Goal: Submit feedback/report problem

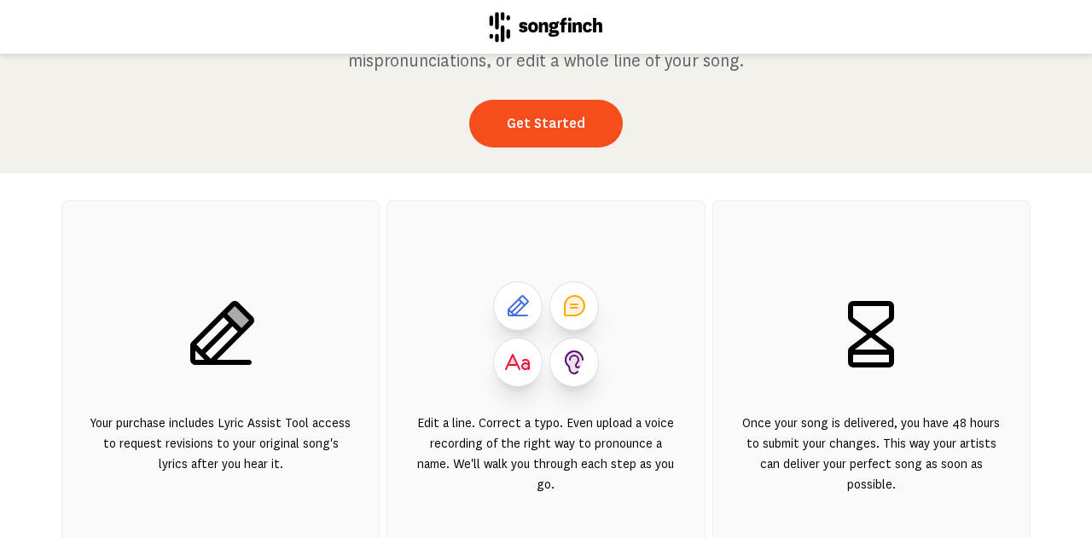
scroll to position [145, 0]
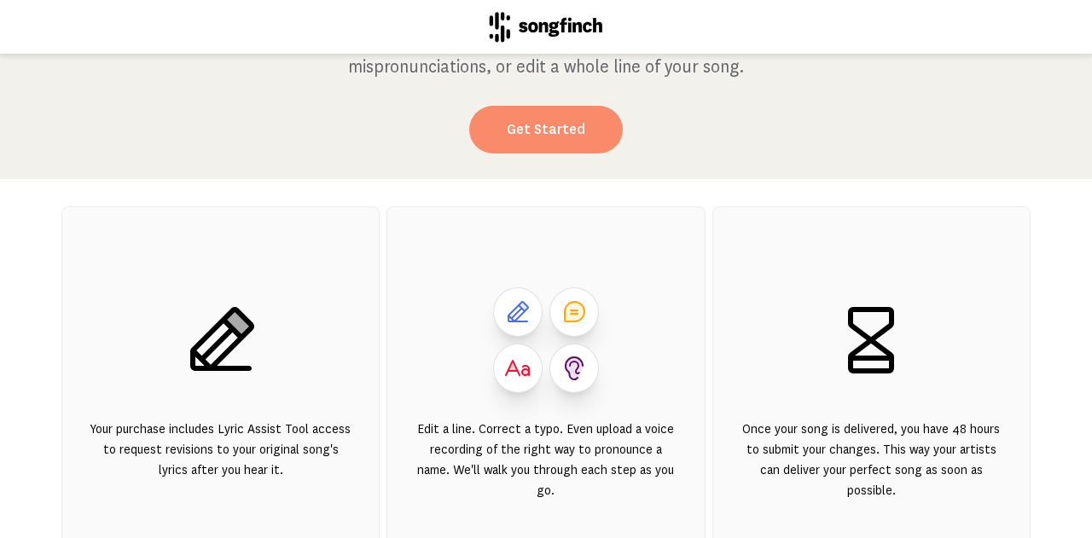
click at [551, 123] on link "Get Started" at bounding box center [546, 130] width 154 height 48
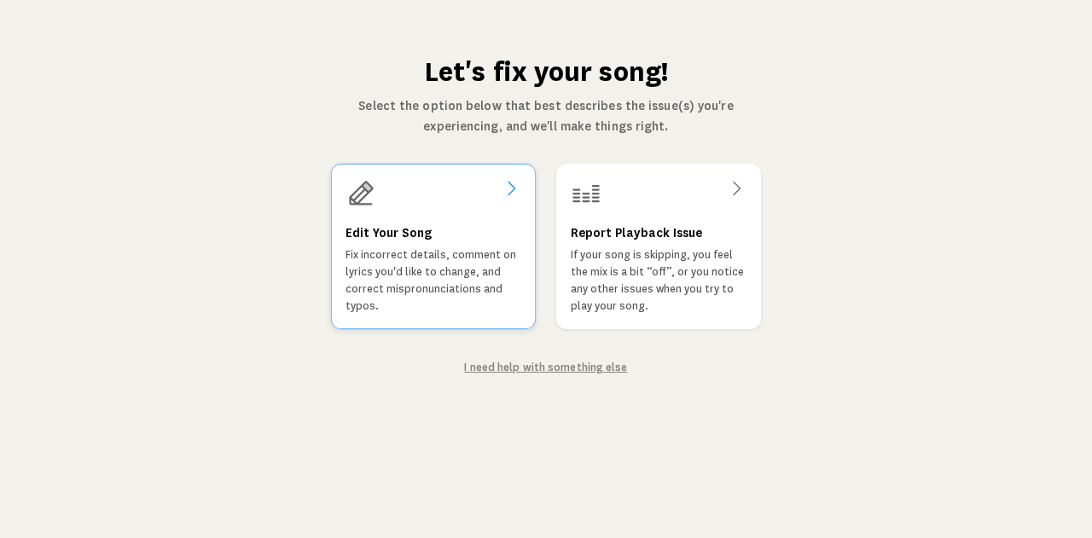
click at [426, 264] on p "Fix incorrect details, comment on lyrics you'd like to change, and correct misp…" at bounding box center [433, 280] width 176 height 68
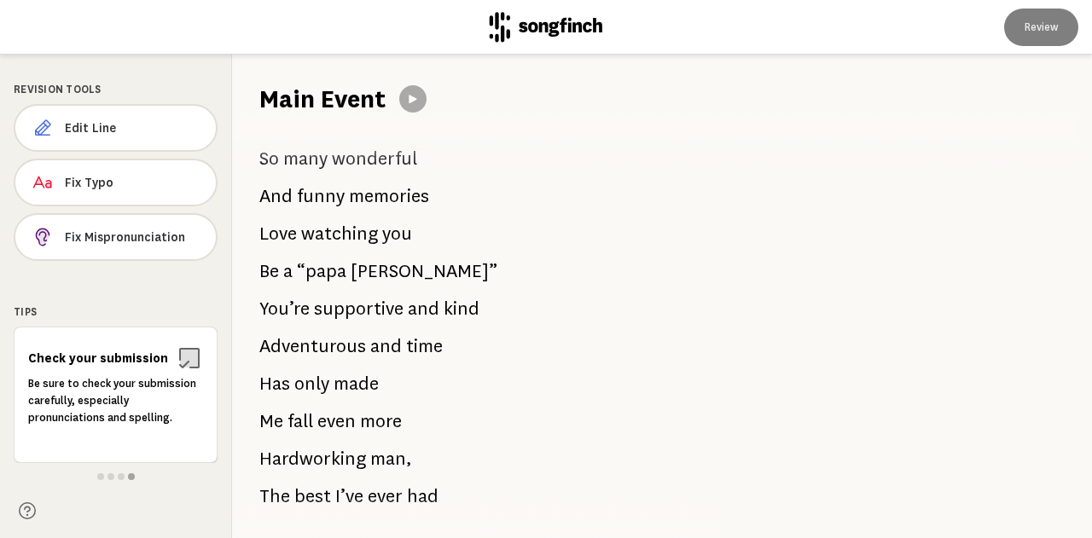
scroll to position [988, 0]
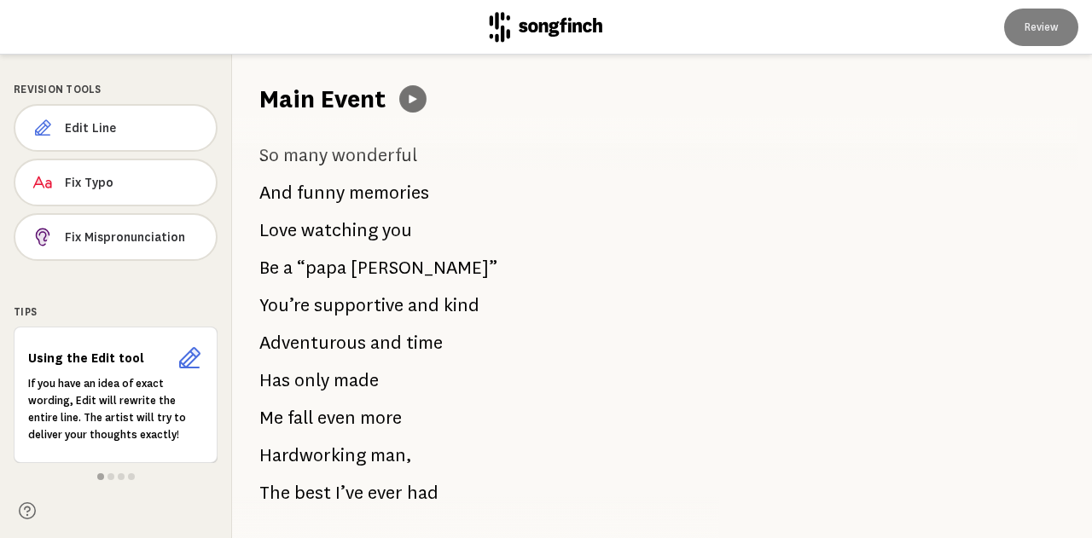
click at [413, 100] on icon at bounding box center [413, 99] width 8 height 9
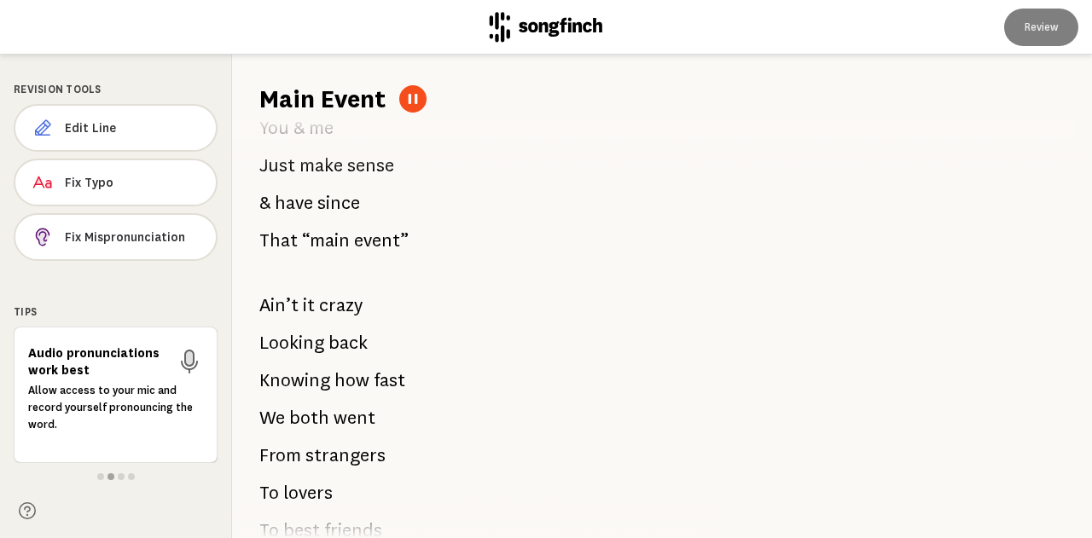
scroll to position [1721, 0]
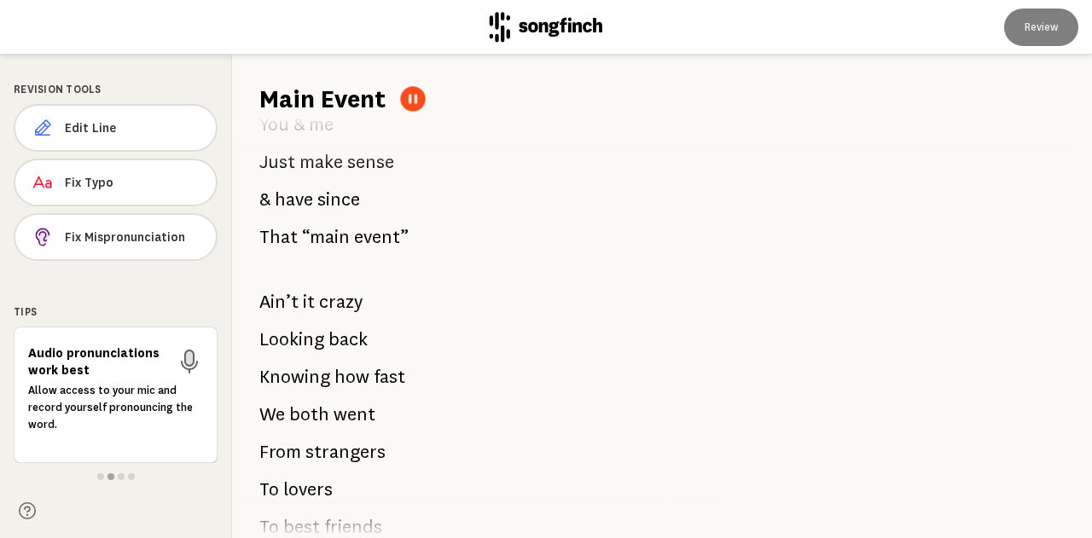
click at [406, 96] on button at bounding box center [412, 98] width 25 height 25
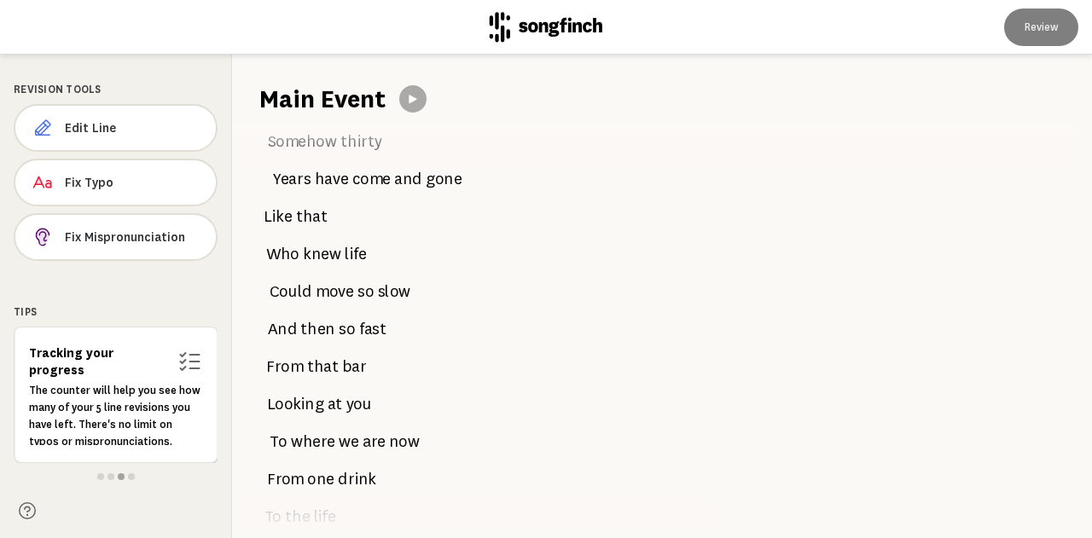
scroll to position [0, 0]
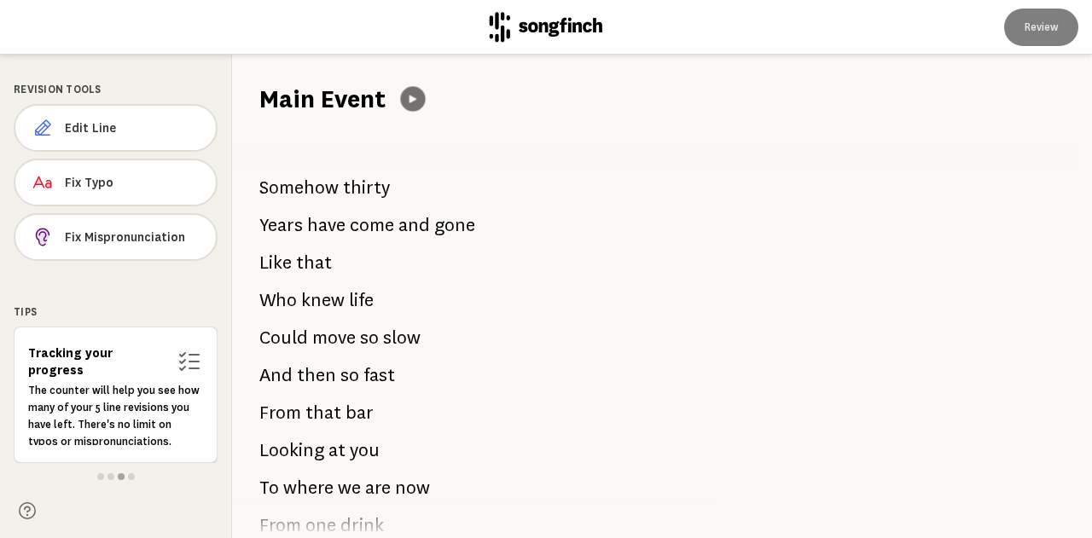
click at [410, 95] on icon at bounding box center [413, 99] width 13 height 13
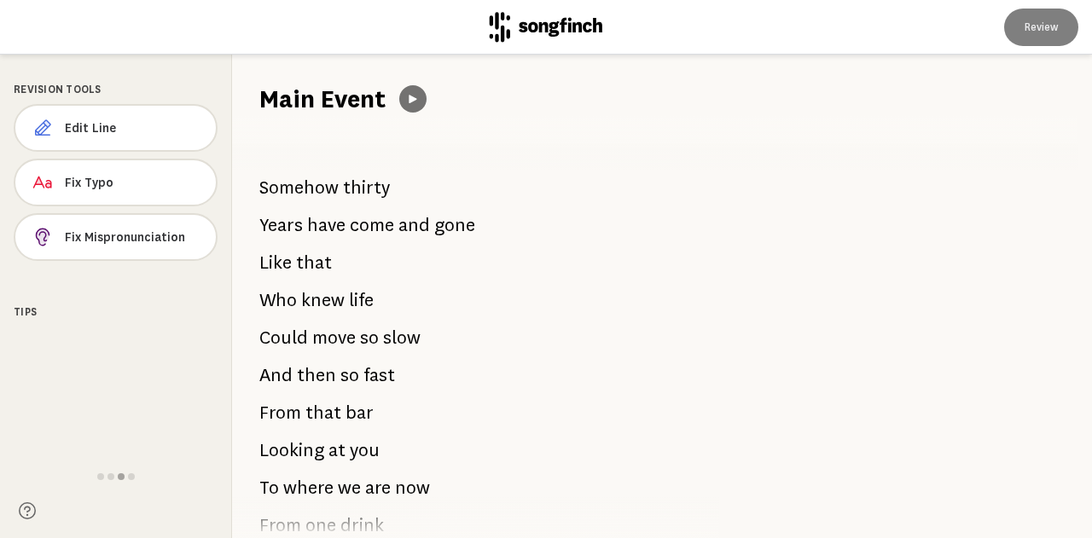
click at [407, 101] on icon at bounding box center [413, 99] width 14 height 14
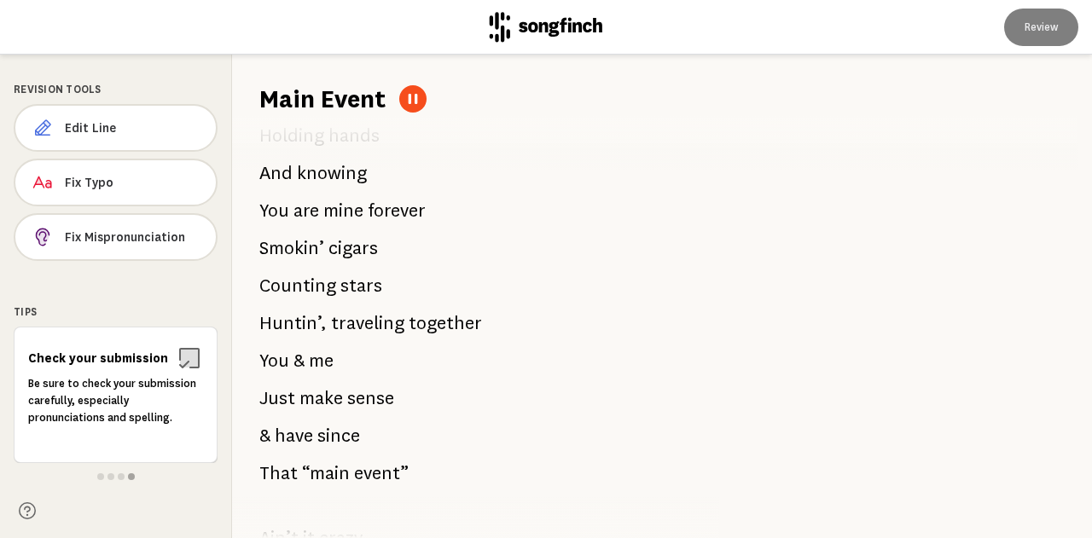
scroll to position [1481, 0]
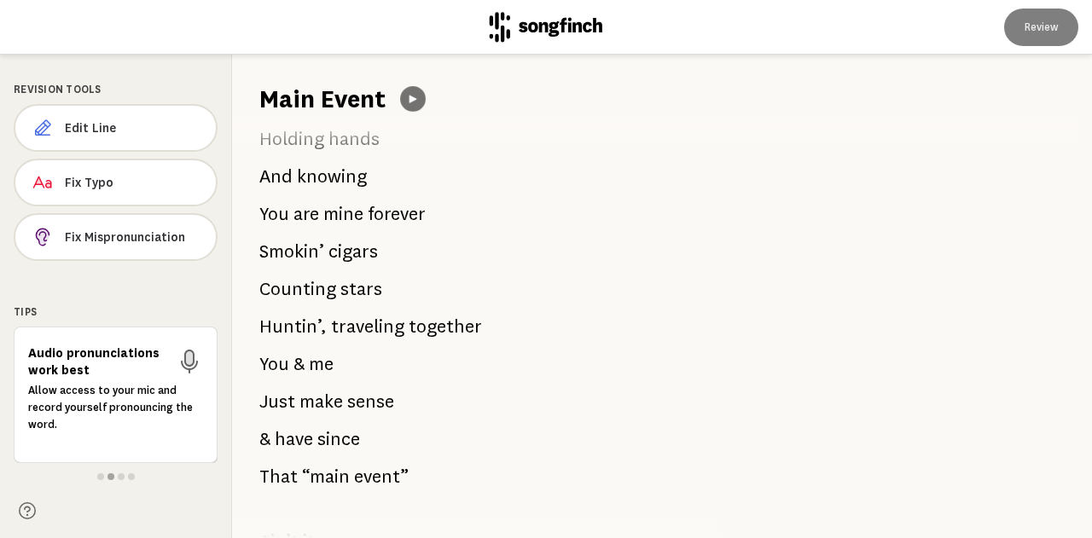
click at [414, 101] on icon at bounding box center [413, 99] width 13 height 13
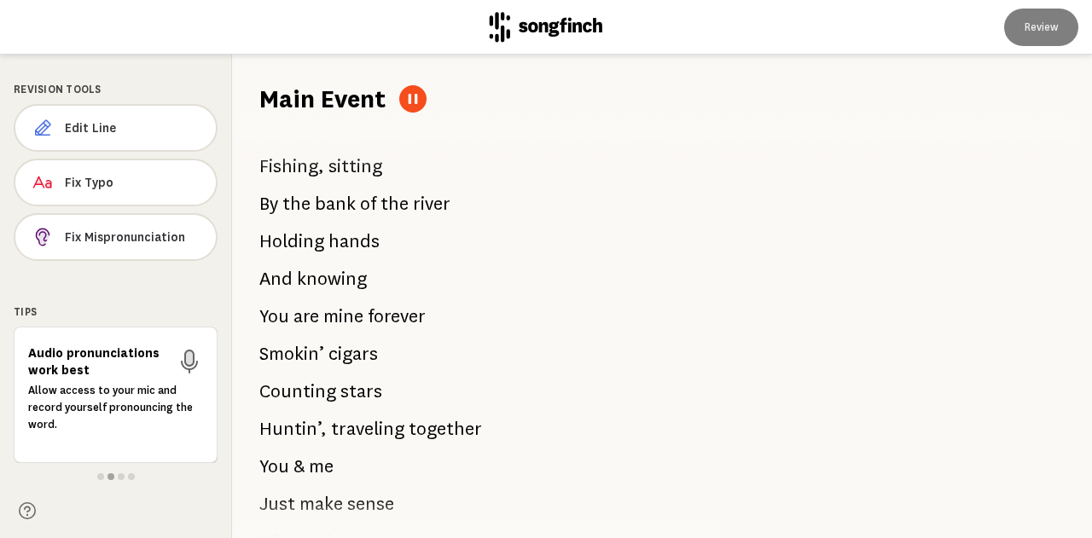
scroll to position [1376, 0]
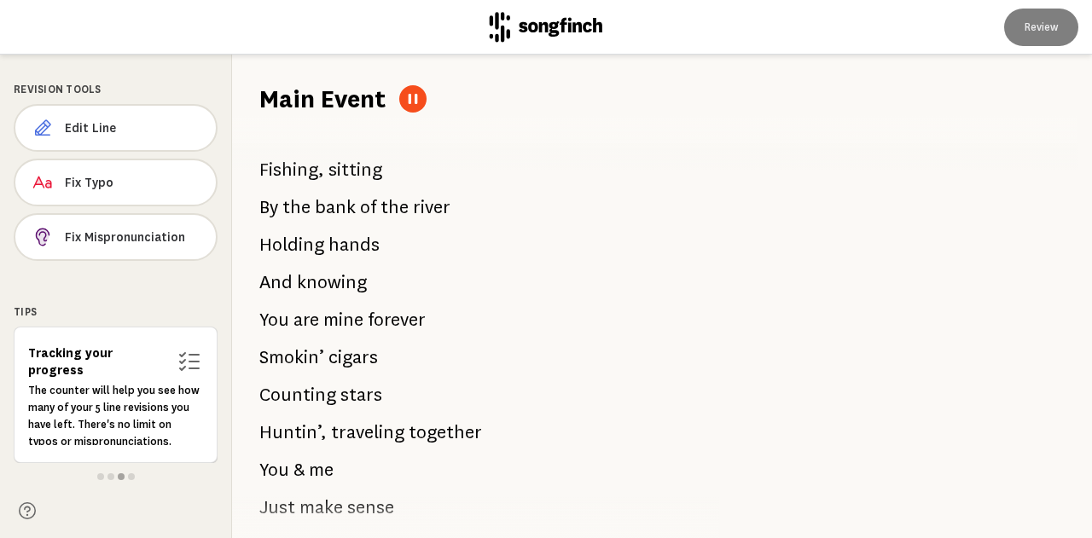
click at [415, 104] on icon at bounding box center [413, 99] width 14 height 14
